Goal: Information Seeking & Learning: Learn about a topic

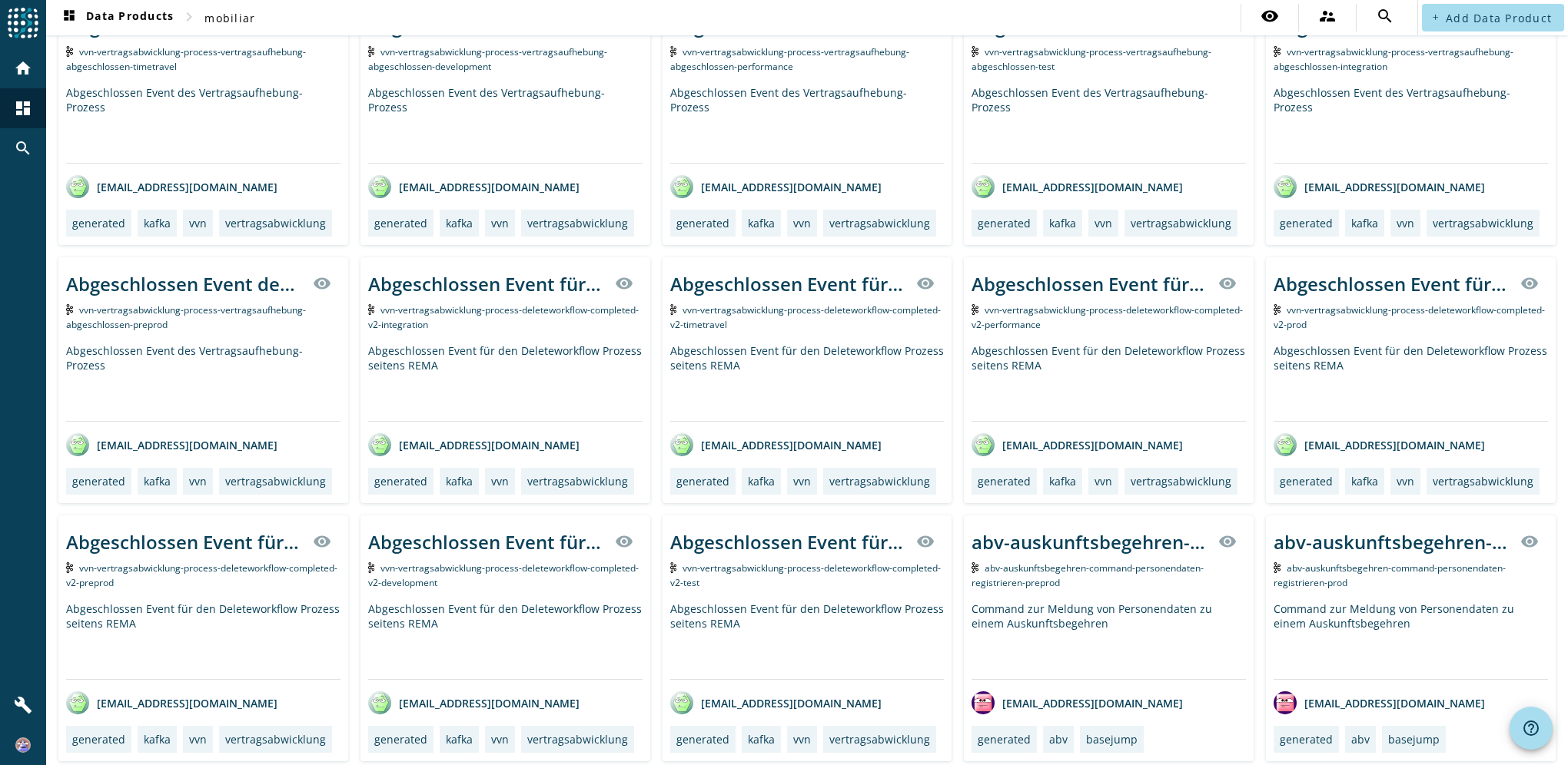
scroll to position [2535, 0]
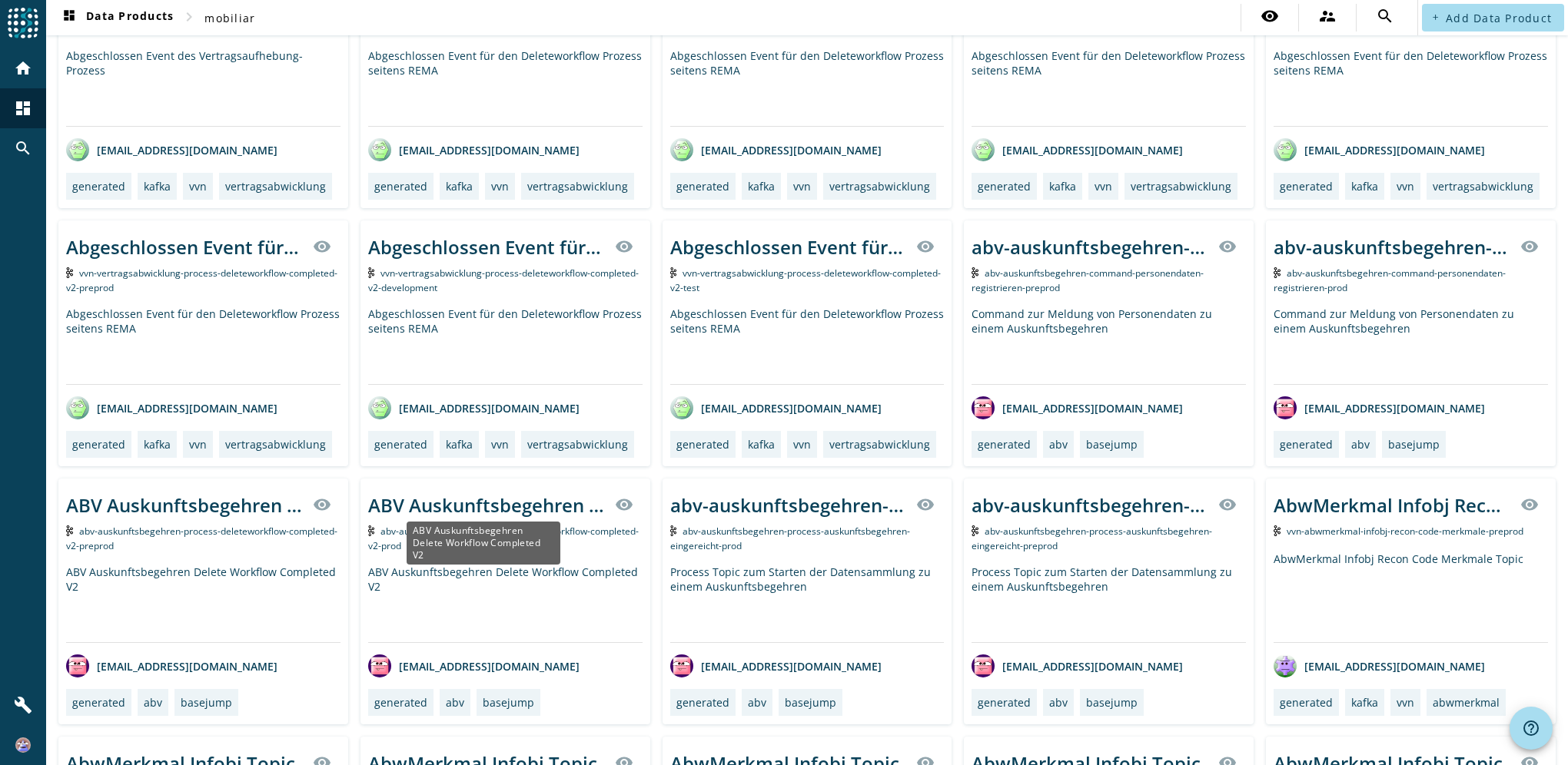
click at [514, 496] on div "ABV Auskunftsbegehren Delete Workflow Completed V2" at bounding box center [487, 505] width 238 height 25
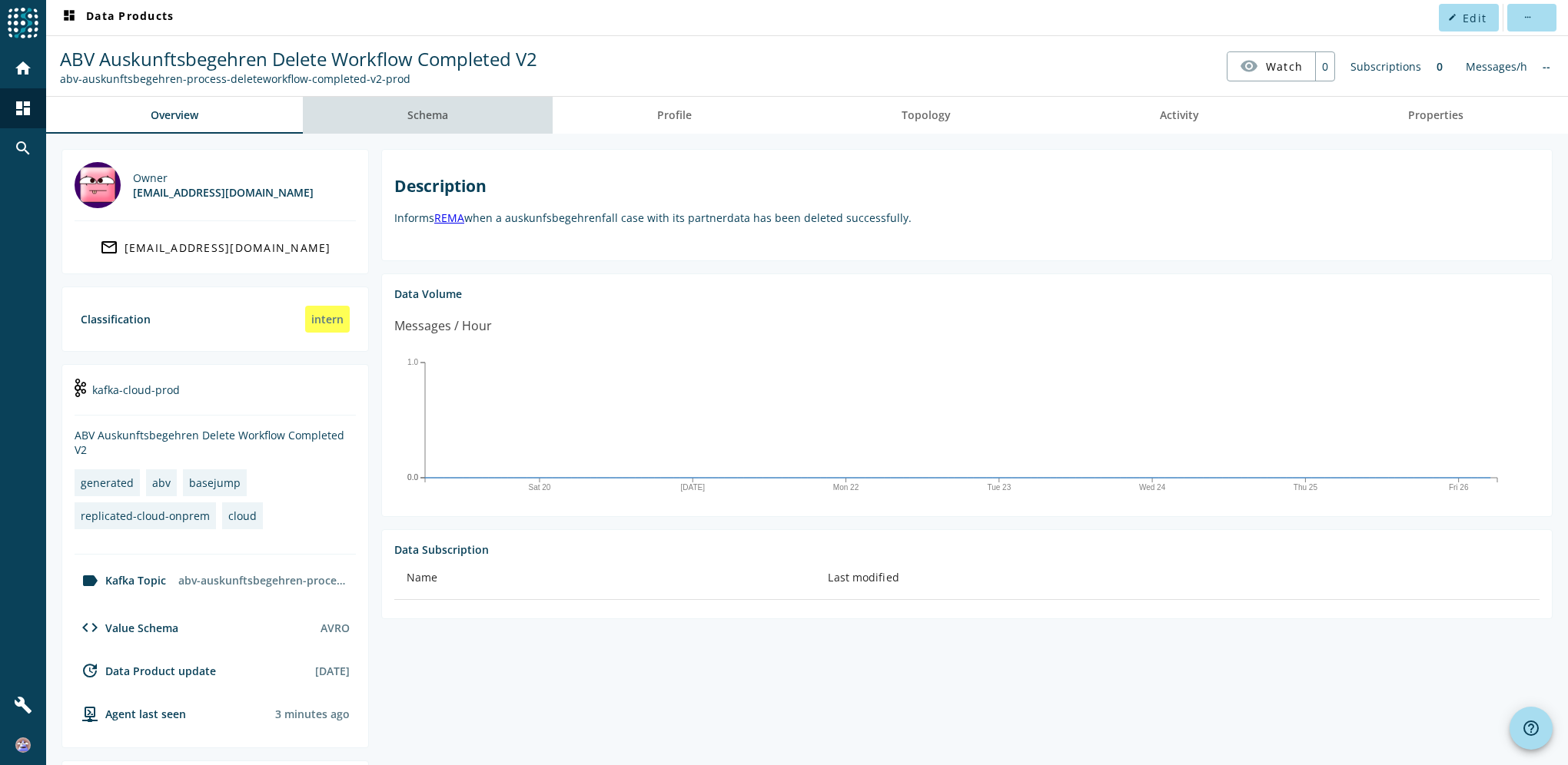
click at [449, 118] on link "Schema" at bounding box center [427, 115] width 250 height 37
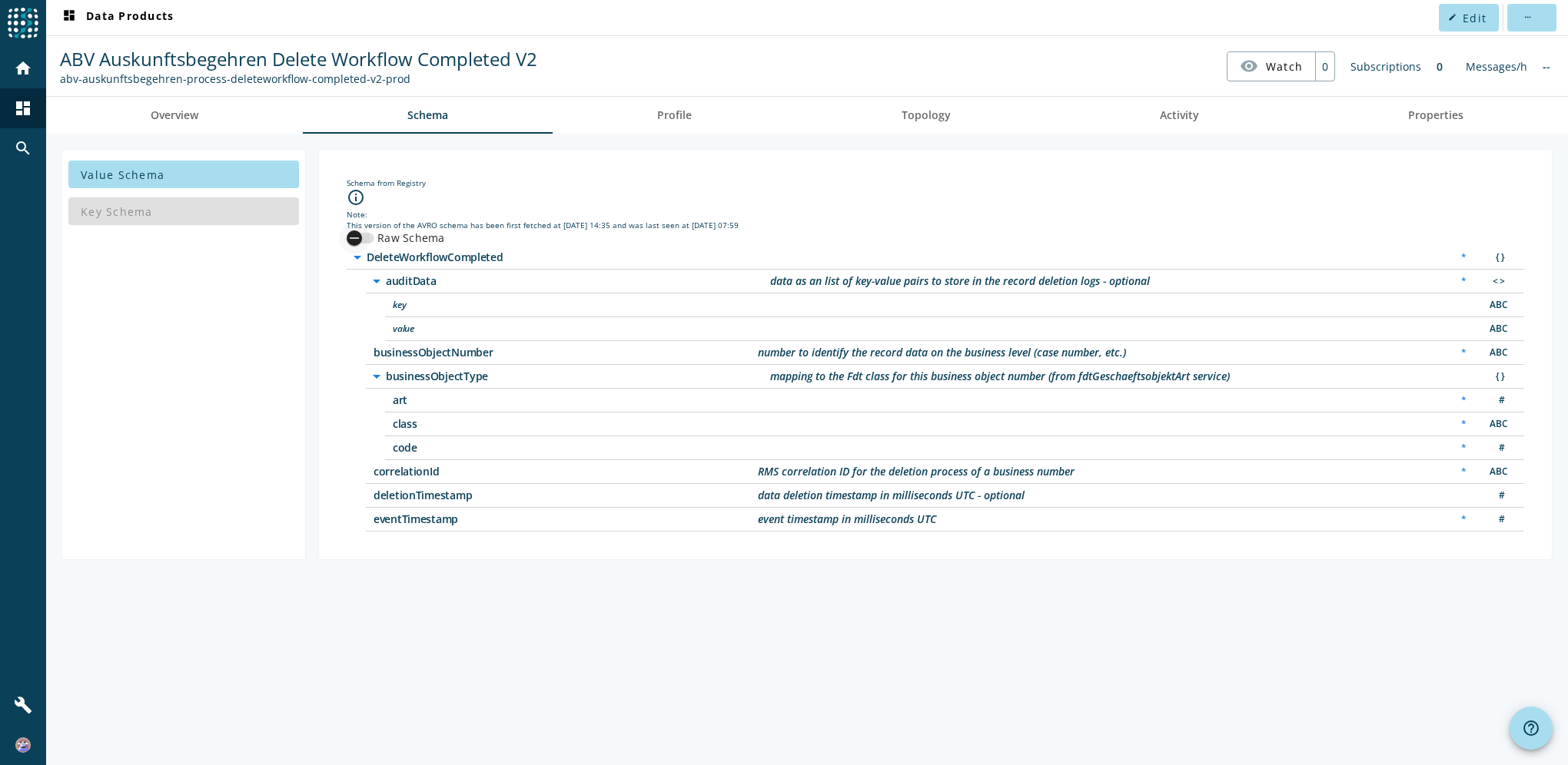
click at [366, 235] on div "button" at bounding box center [354, 238] width 31 height 31
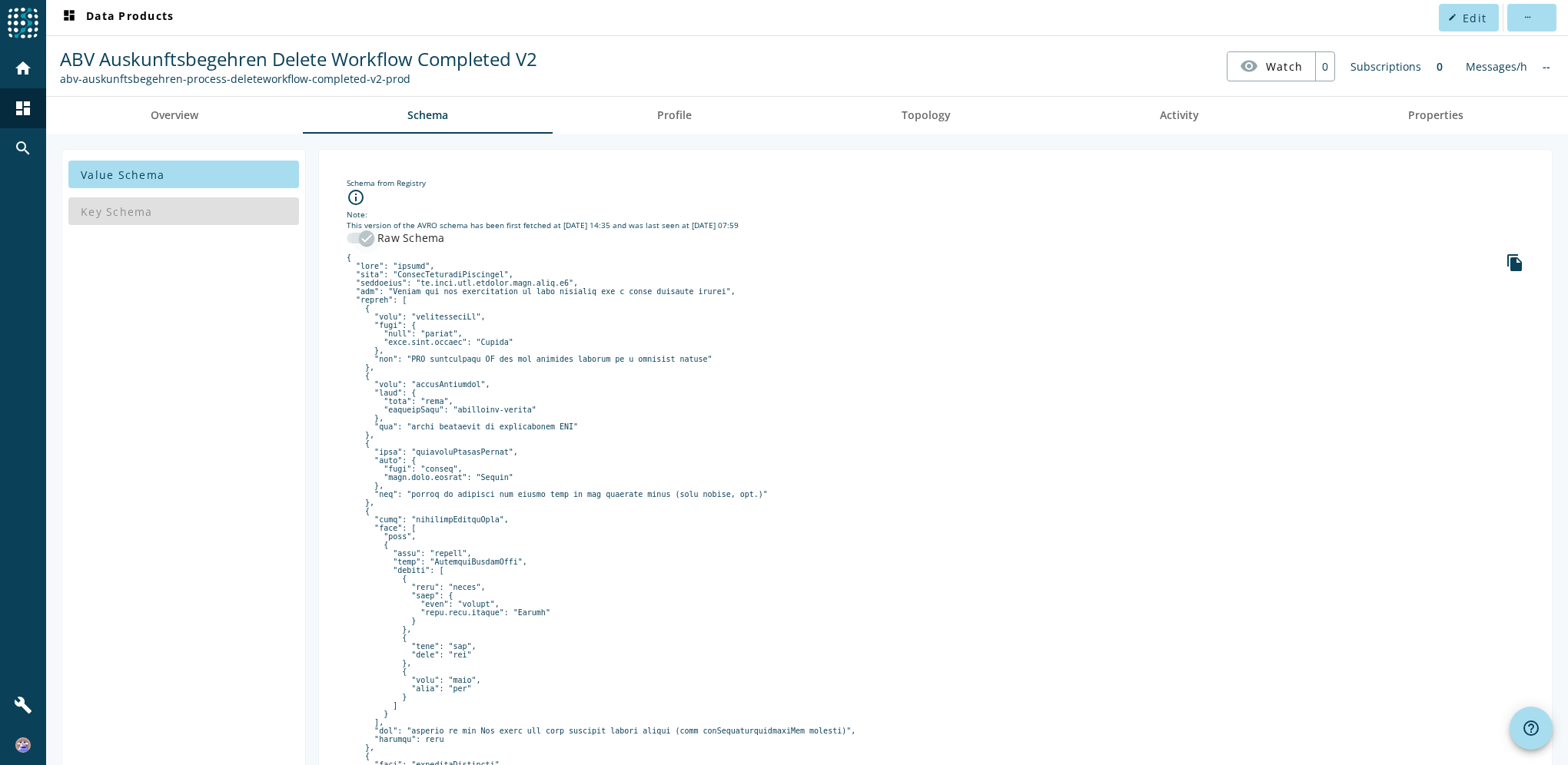
click at [366, 235] on icon "button" at bounding box center [367, 238] width 14 height 14
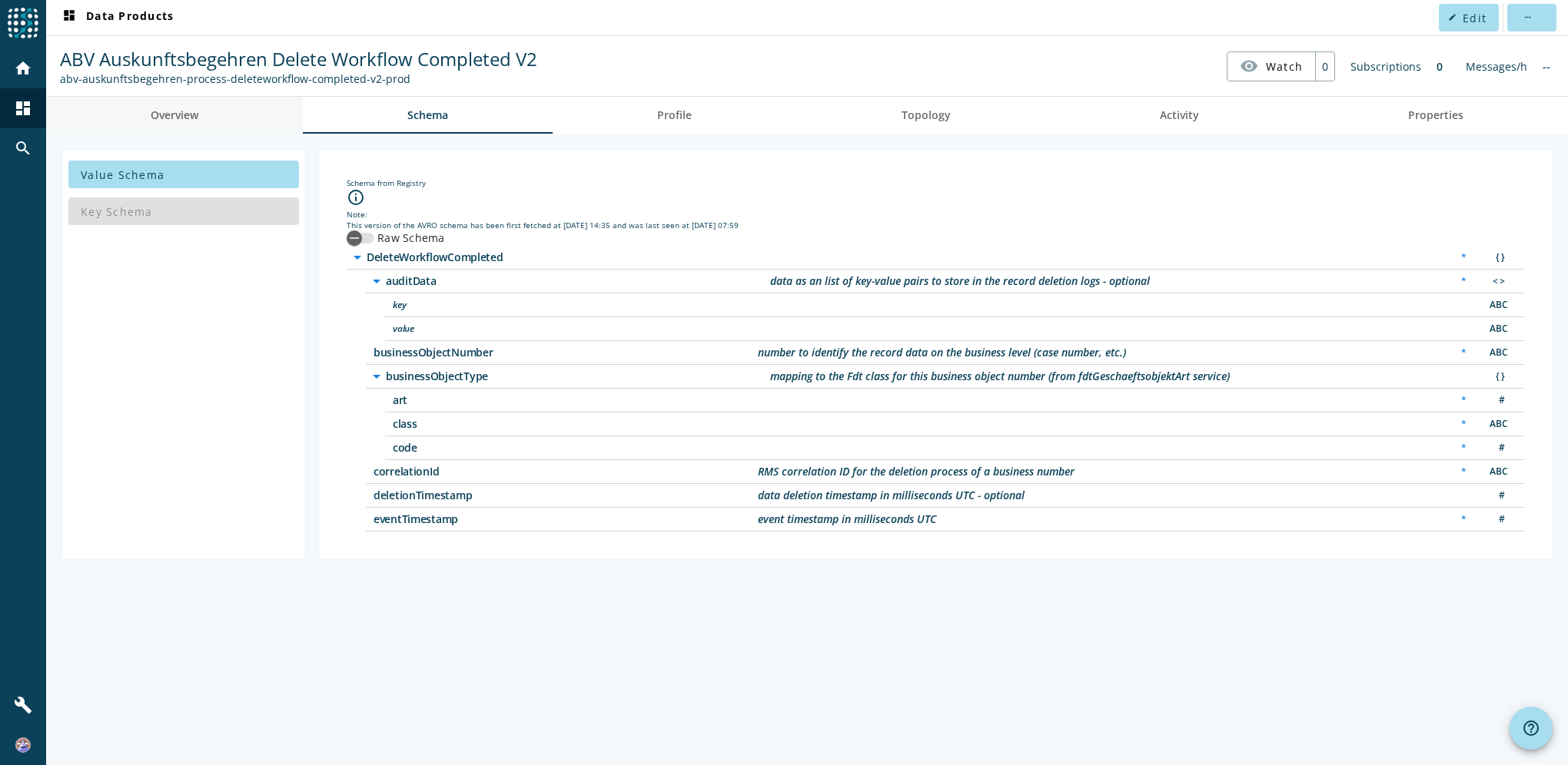
click at [160, 120] on span "Overview" at bounding box center [174, 116] width 48 height 11
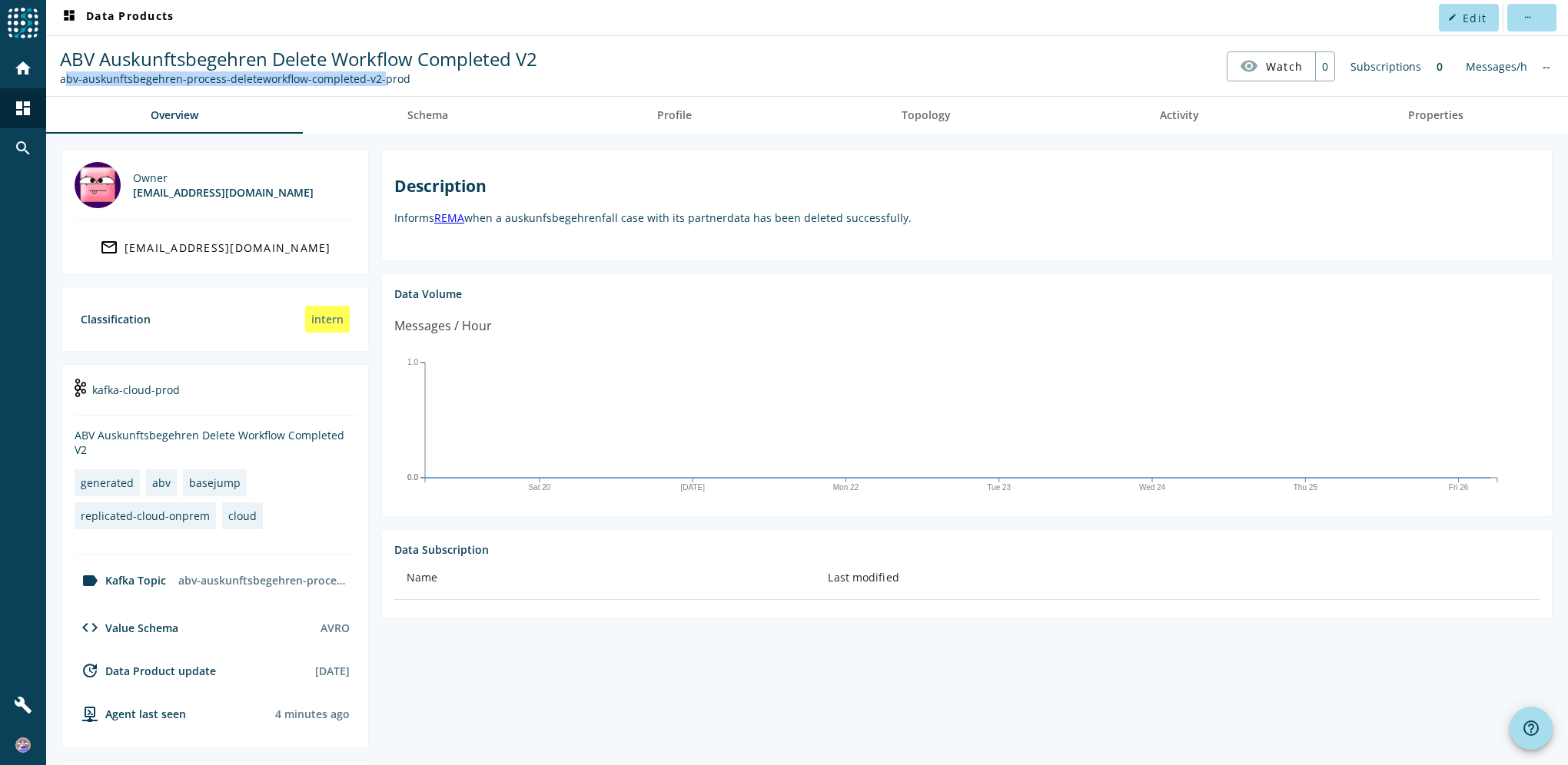
drag, startPoint x: 59, startPoint y: 77, endPoint x: 373, endPoint y: 77, distance: 314.0
click at [373, 77] on div "abv-auskunftsbegehren-process-deleteworkflow-completed-v2-prod" at bounding box center [298, 79] width 477 height 15
copy div "abv-auskunftsbegehren-process-deleteworkflow-completed-v2"
